Goal: Task Accomplishment & Management: Manage account settings

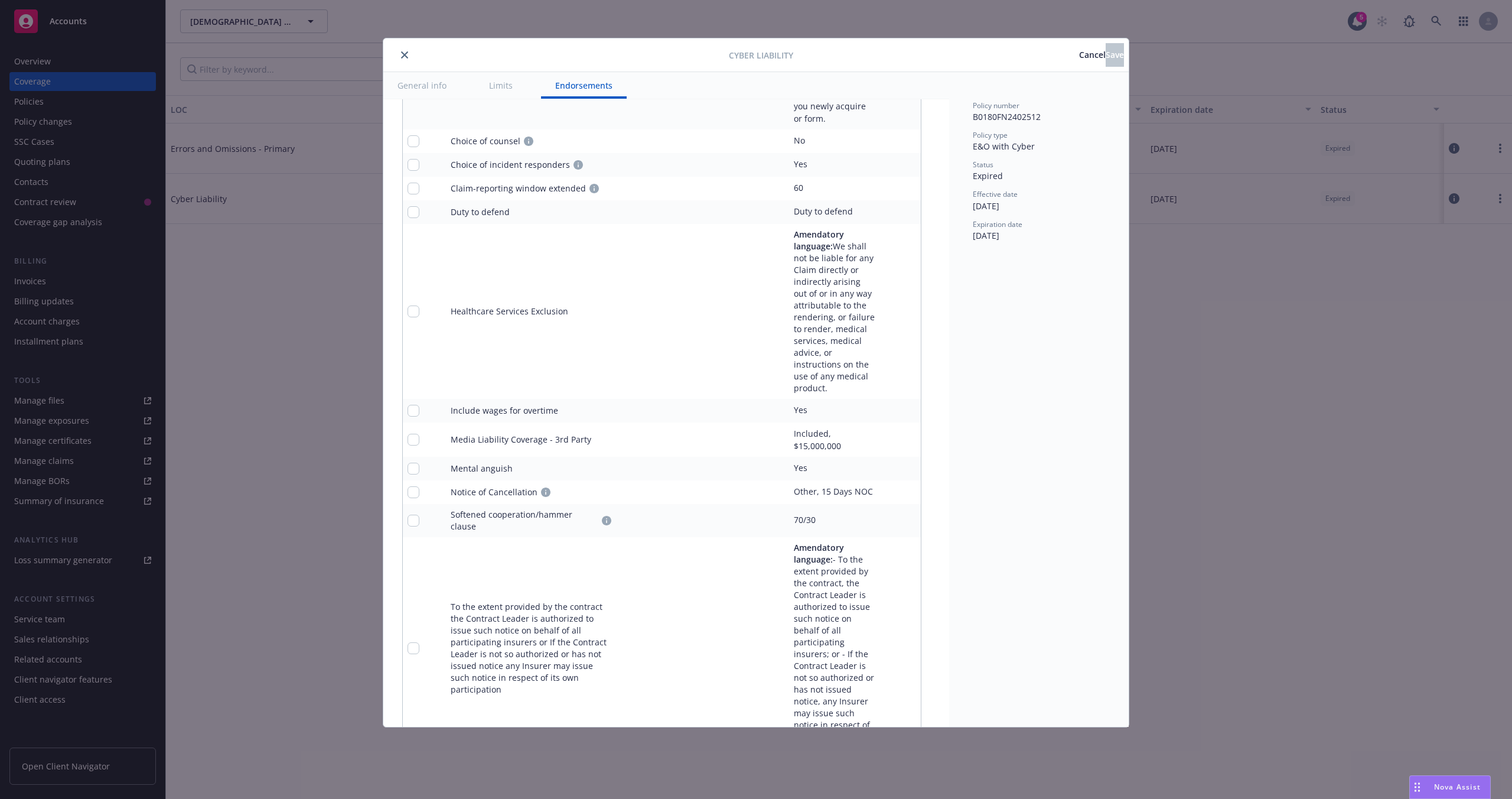
scroll to position [3340, 0]
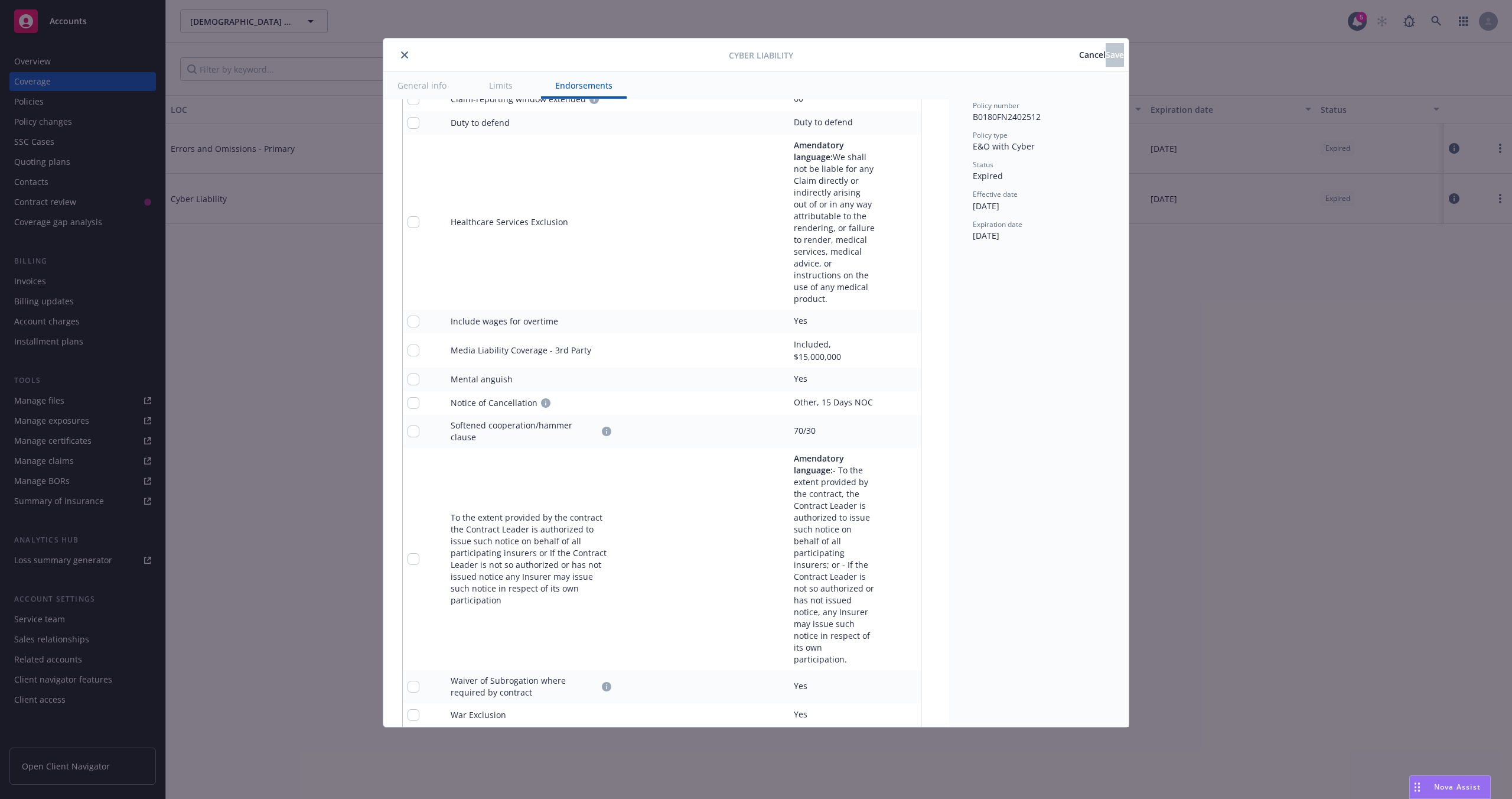
click at [1079, 56] on span "Cancel" at bounding box center [1092, 54] width 27 height 11
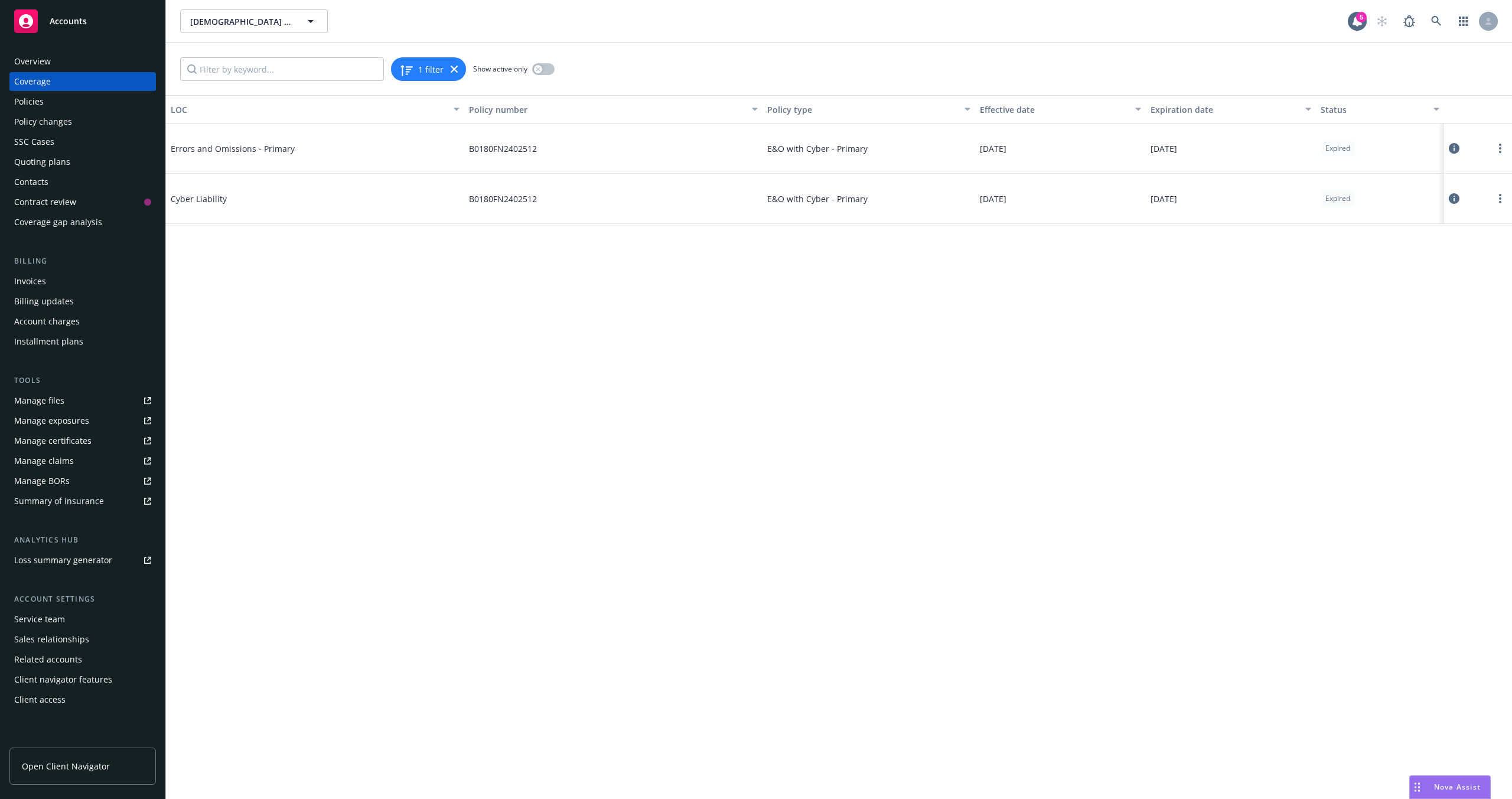
click at [1282, 493] on div "LOC Policy number Policy type Effective date Expiration date Status Errors and …" at bounding box center [839, 447] width 1346 height 704
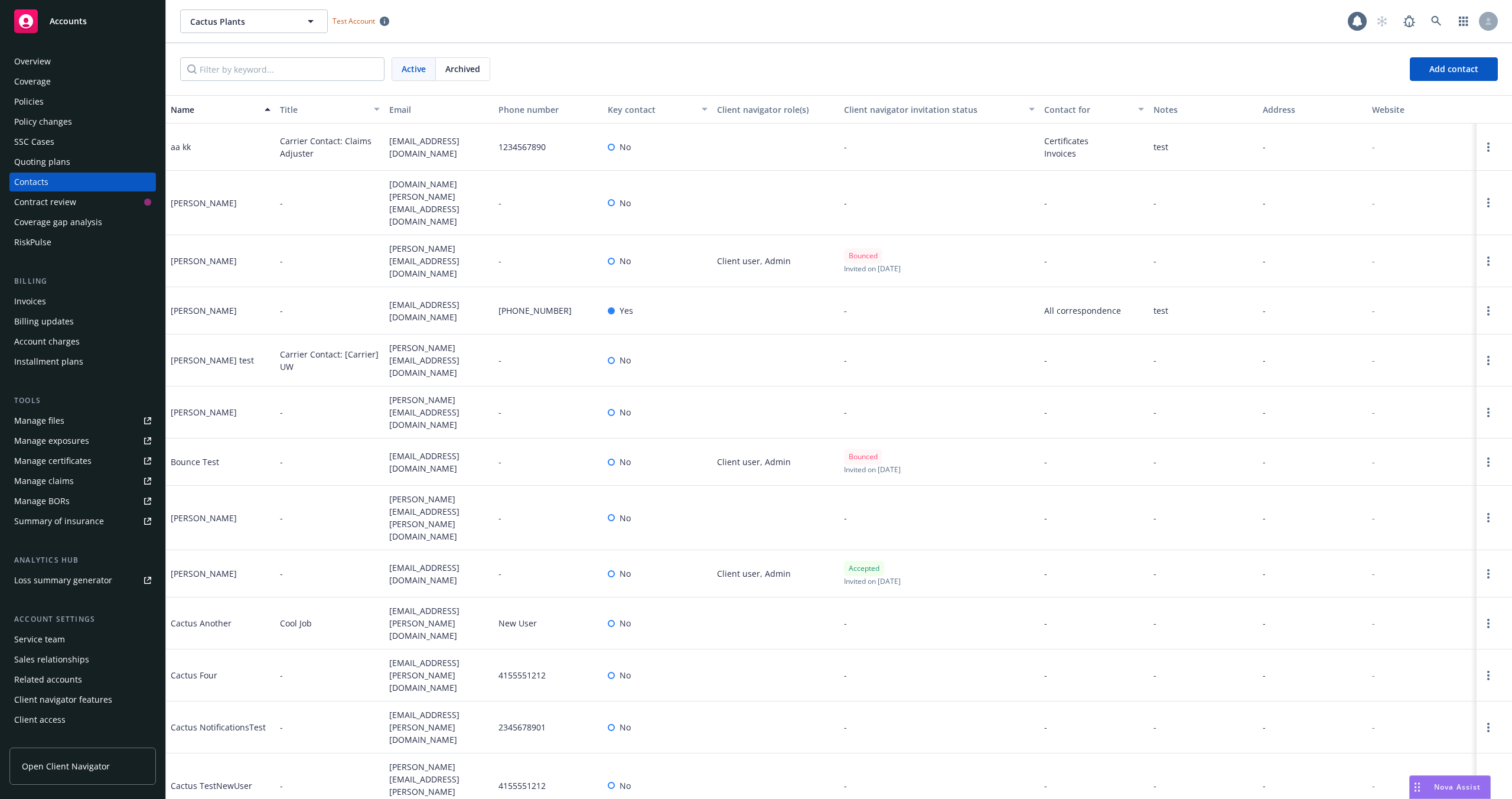
click at [74, 769] on span "Open Client Navigator" at bounding box center [65, 766] width 88 height 12
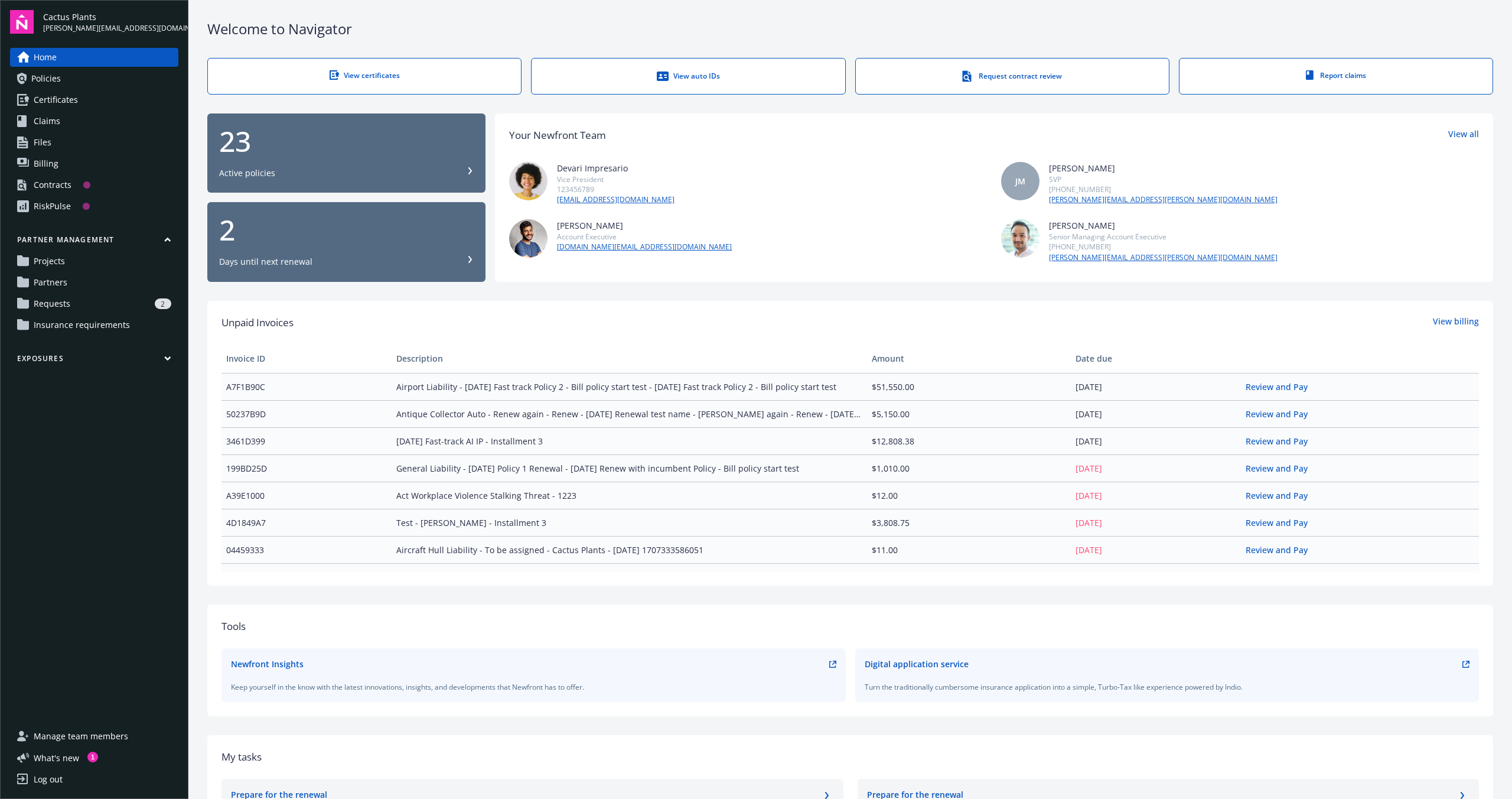
click at [37, 781] on div "Log out" at bounding box center [48, 780] width 29 height 19
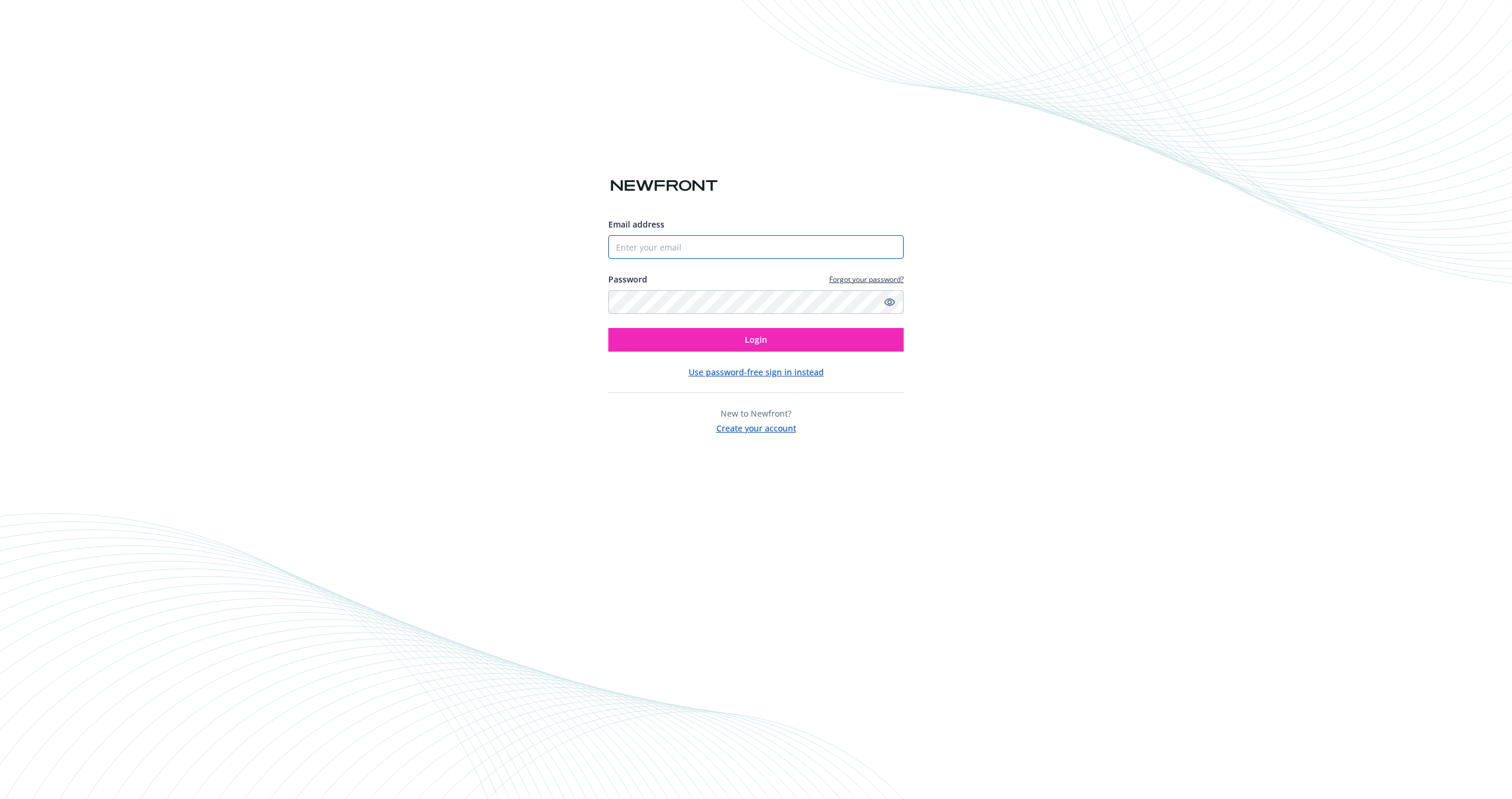
click at [645, 246] on input "Email address" at bounding box center [755, 247] width 295 height 24
type input "s"
type input "jixuanga@usc.edu"
click at [890, 302] on icon "Show password" at bounding box center [889, 301] width 10 height 10
click at [890, 302] on icon "Hide password" at bounding box center [889, 301] width 14 height 14
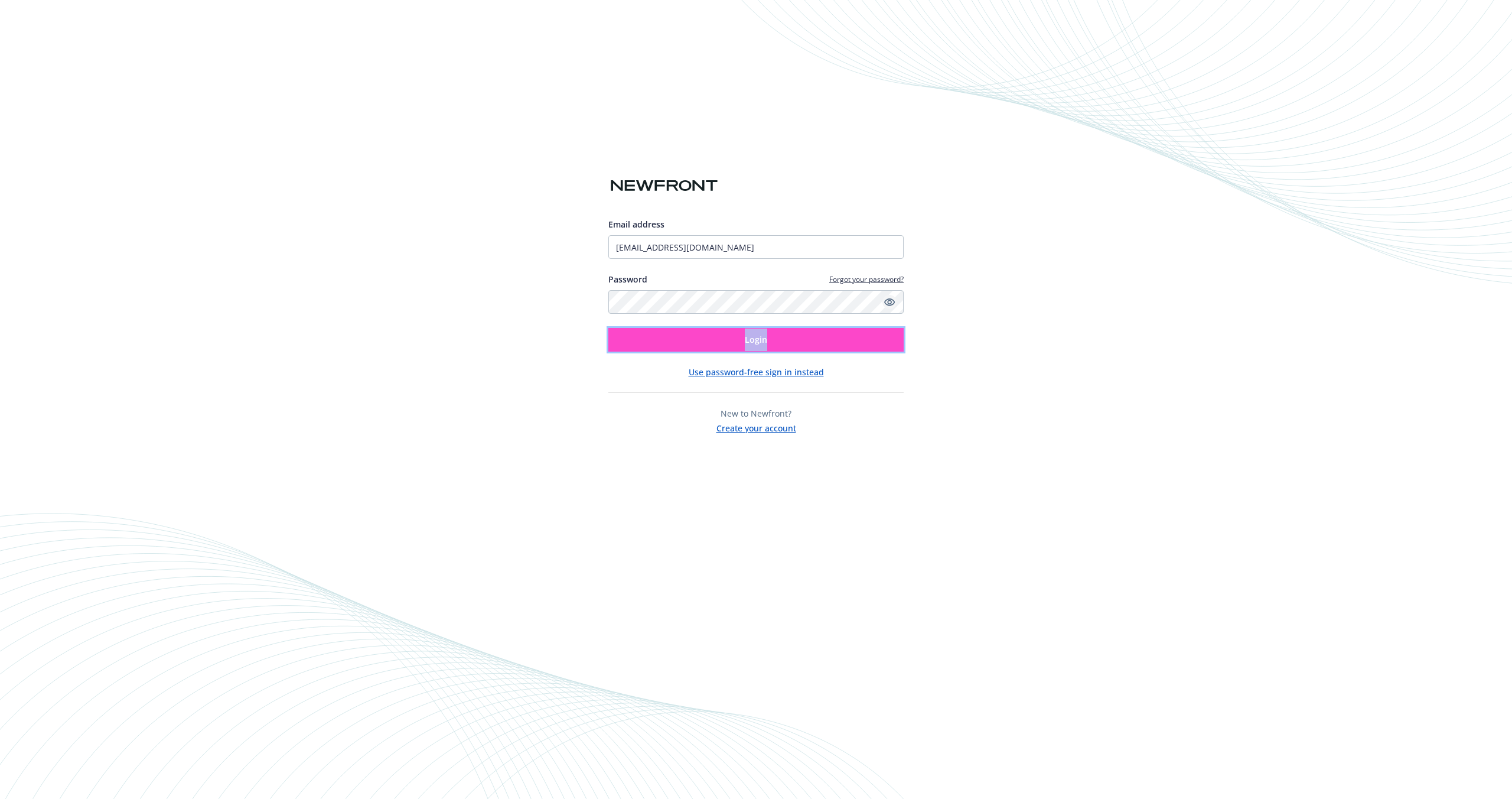
click at [719, 346] on button "Login" at bounding box center [755, 339] width 295 height 24
